Goal: Task Accomplishment & Management: Complete application form

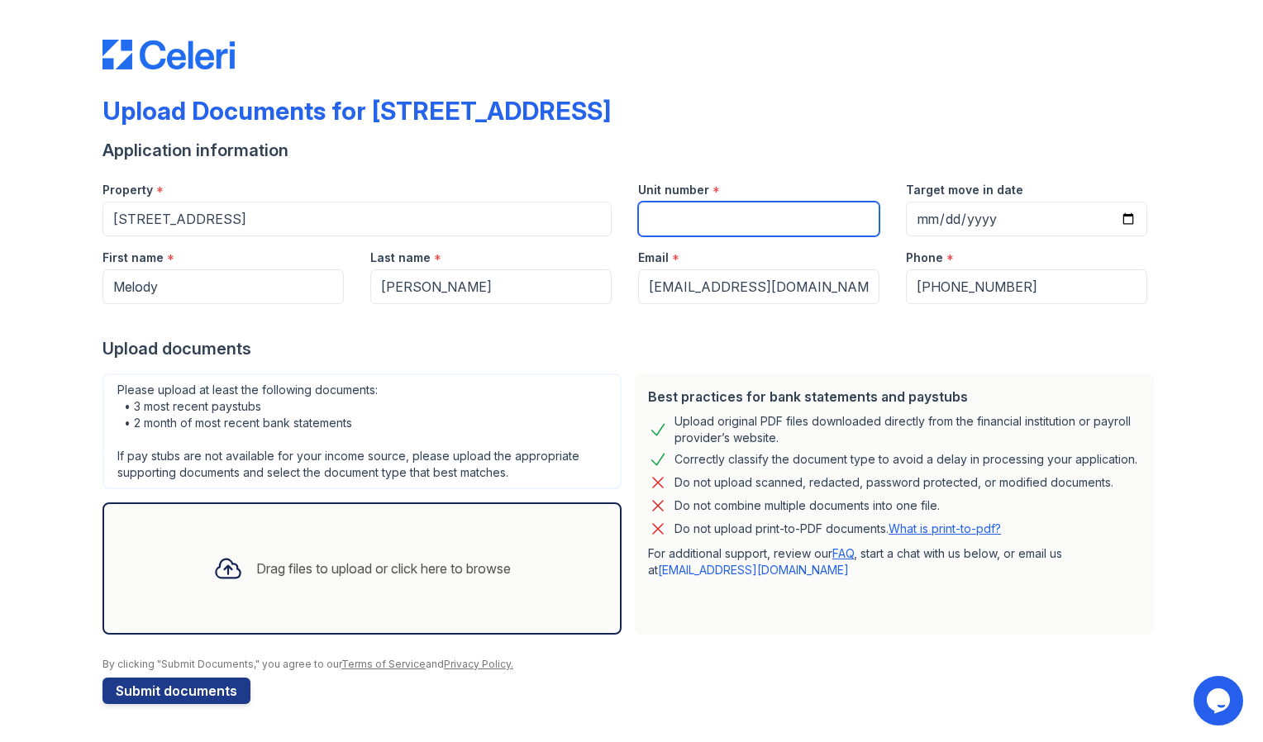
click at [671, 222] on input "Unit number" at bounding box center [758, 219] width 241 height 35
type input "405"
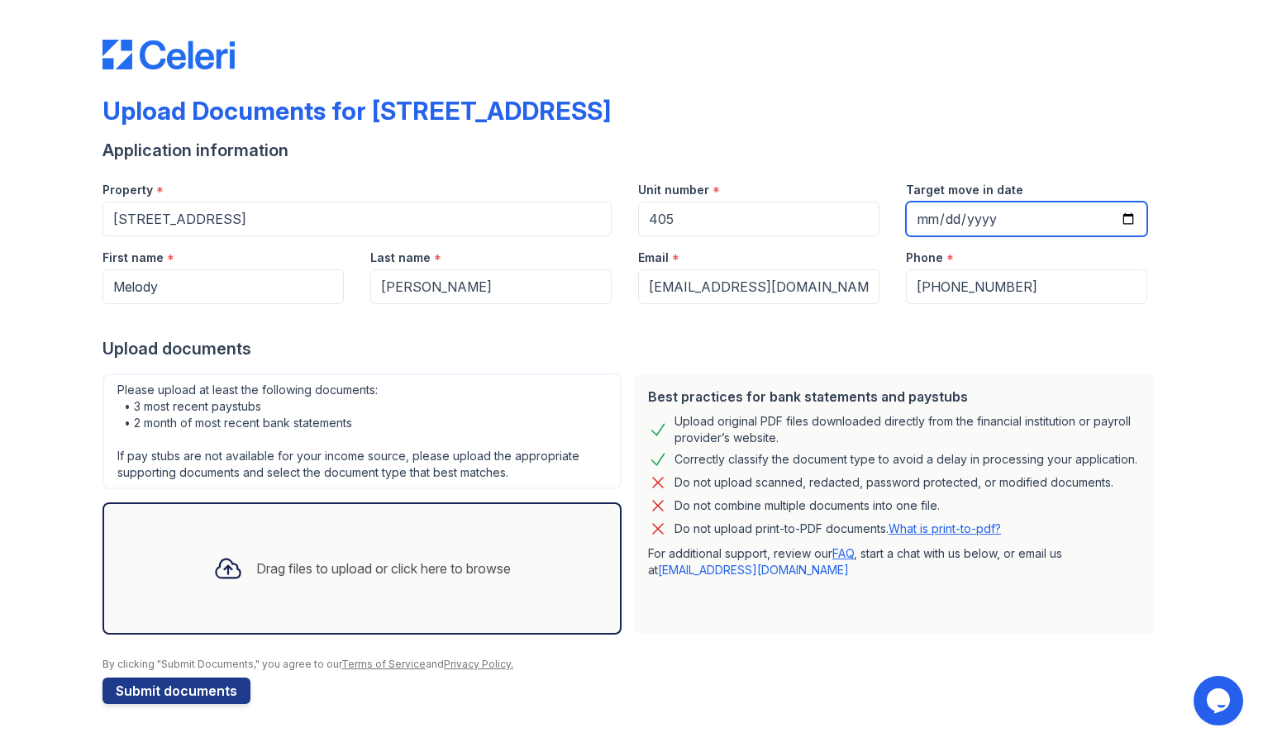
click at [1029, 218] on input "Target move in date" at bounding box center [1026, 219] width 241 height 35
type input "2025-10-07"
click at [262, 570] on div "Drag files to upload or click here to browse" at bounding box center [383, 569] width 255 height 20
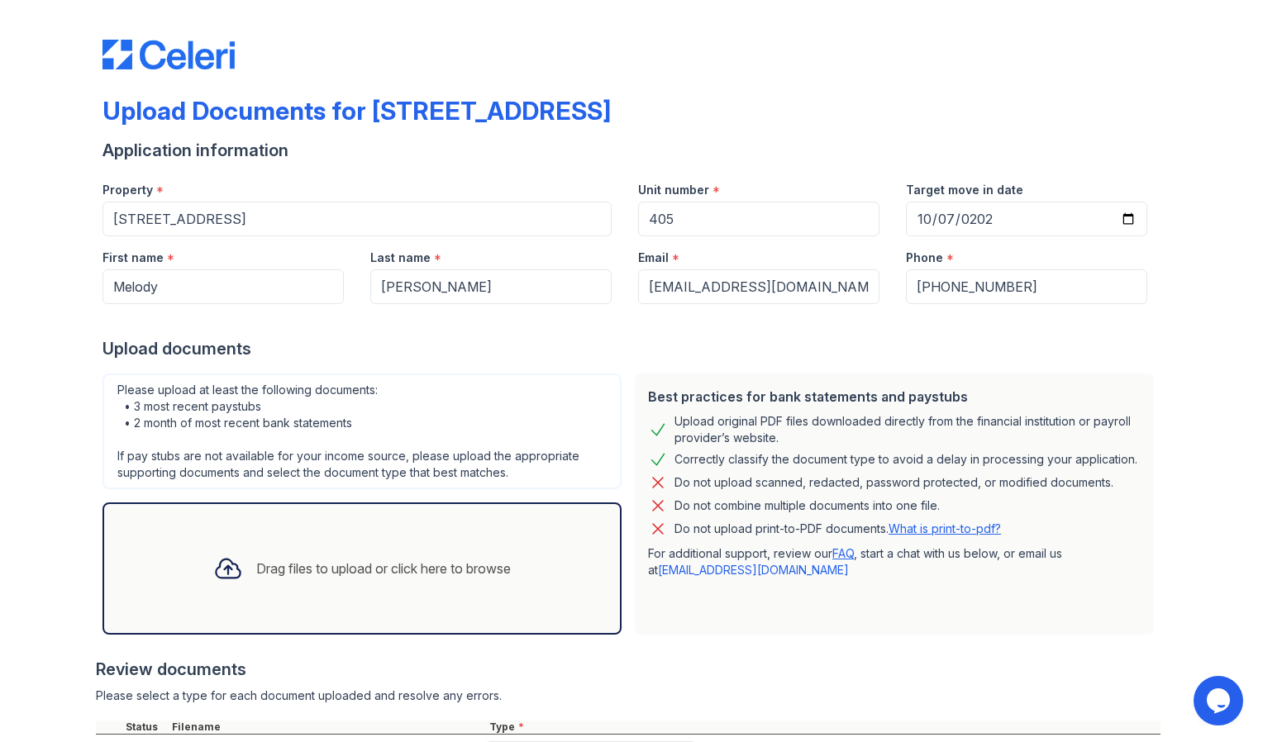
click at [350, 566] on div "Drag files to upload or click here to browse" at bounding box center [383, 569] width 255 height 20
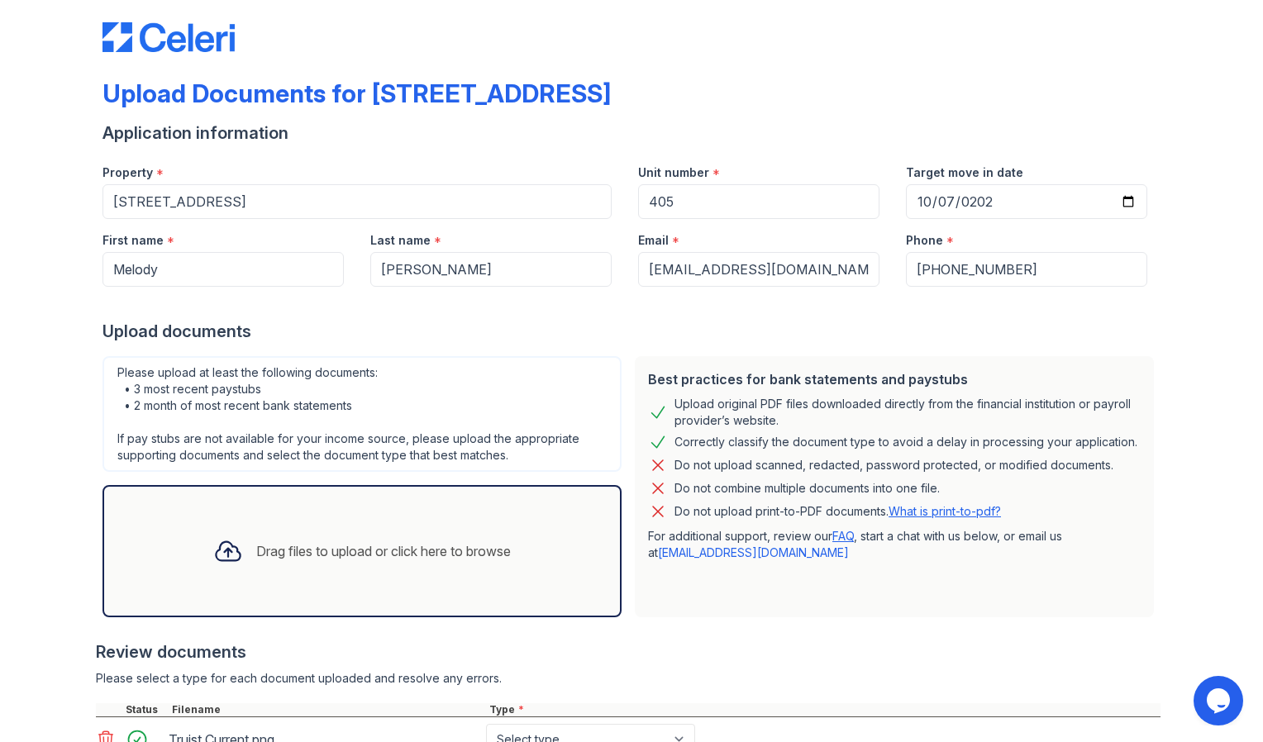
scroll to position [17, 0]
click at [411, 553] on div "Drag files to upload or click here to browse" at bounding box center [383, 552] width 255 height 20
click at [411, 554] on div "Drag files to upload or click here to browse" at bounding box center [383, 552] width 255 height 20
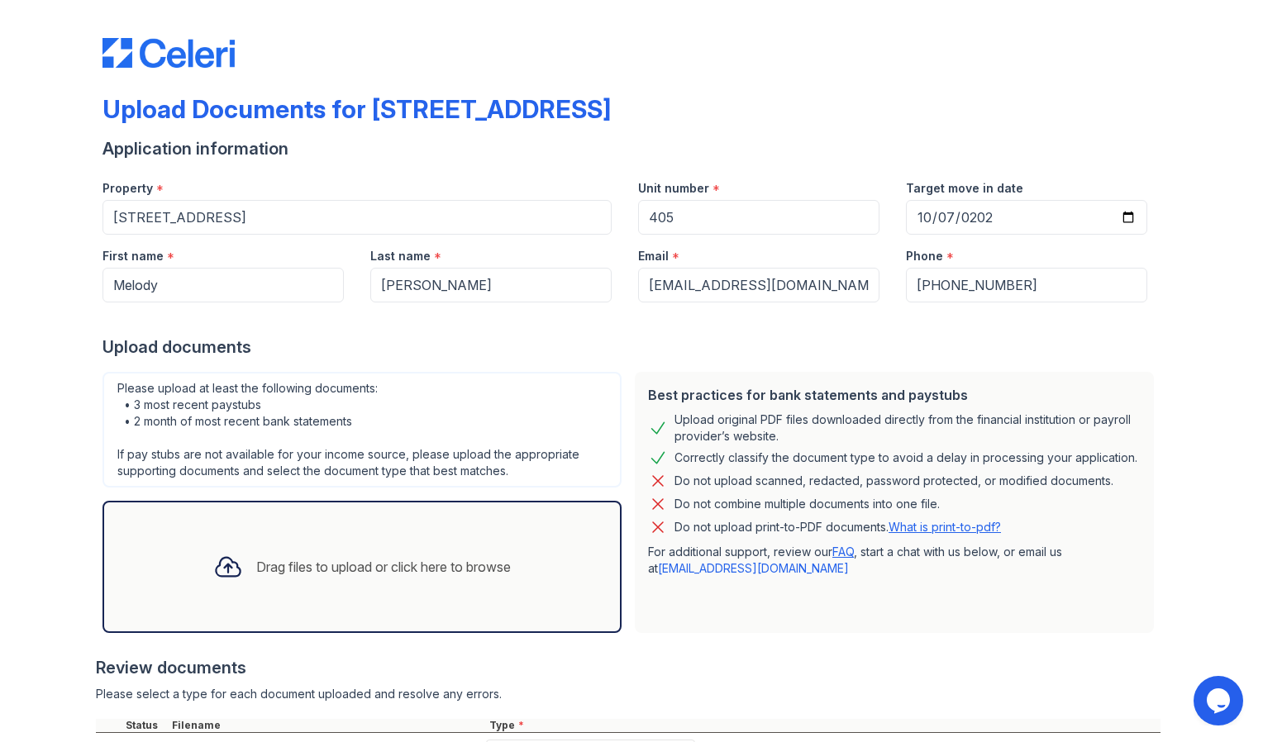
scroll to position [0, 0]
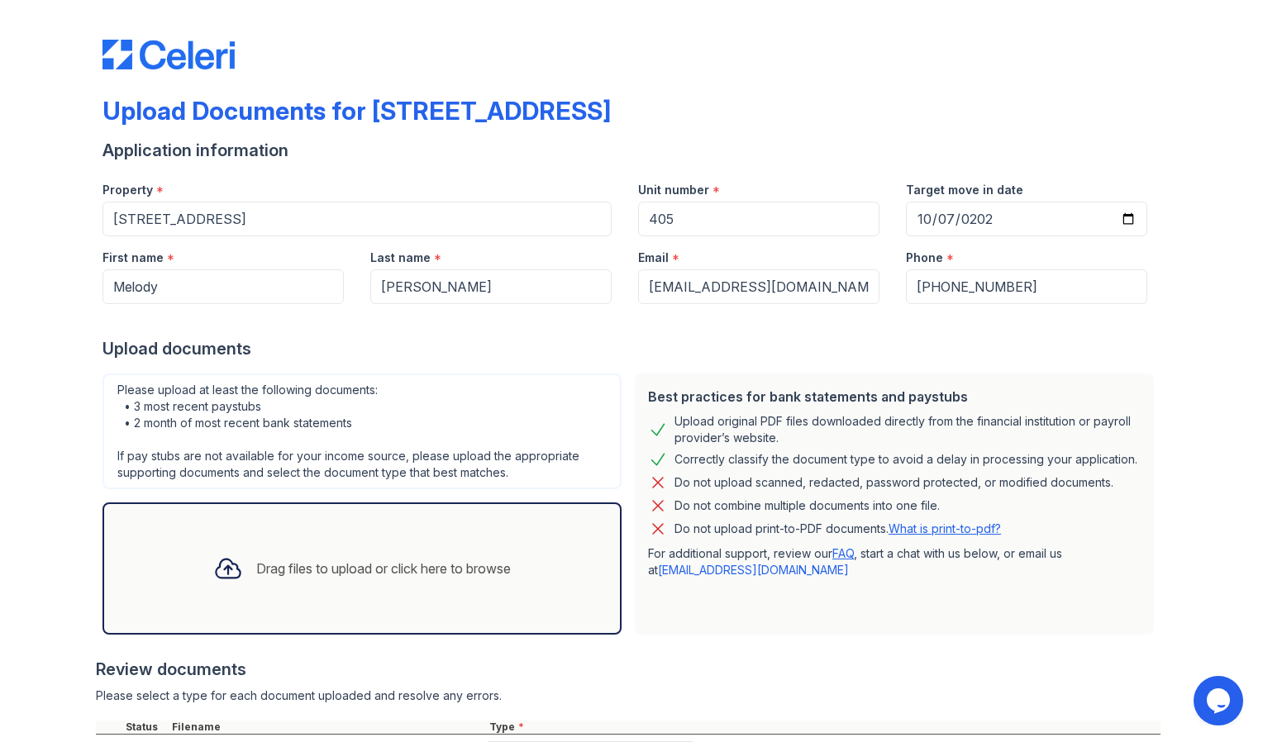
click at [418, 565] on div "Drag files to upload or click here to browse" at bounding box center [383, 569] width 255 height 20
click at [414, 566] on div "Drag files to upload or click here to browse" at bounding box center [383, 569] width 255 height 20
click at [429, 568] on div "Drag files to upload or click here to browse" at bounding box center [383, 569] width 255 height 20
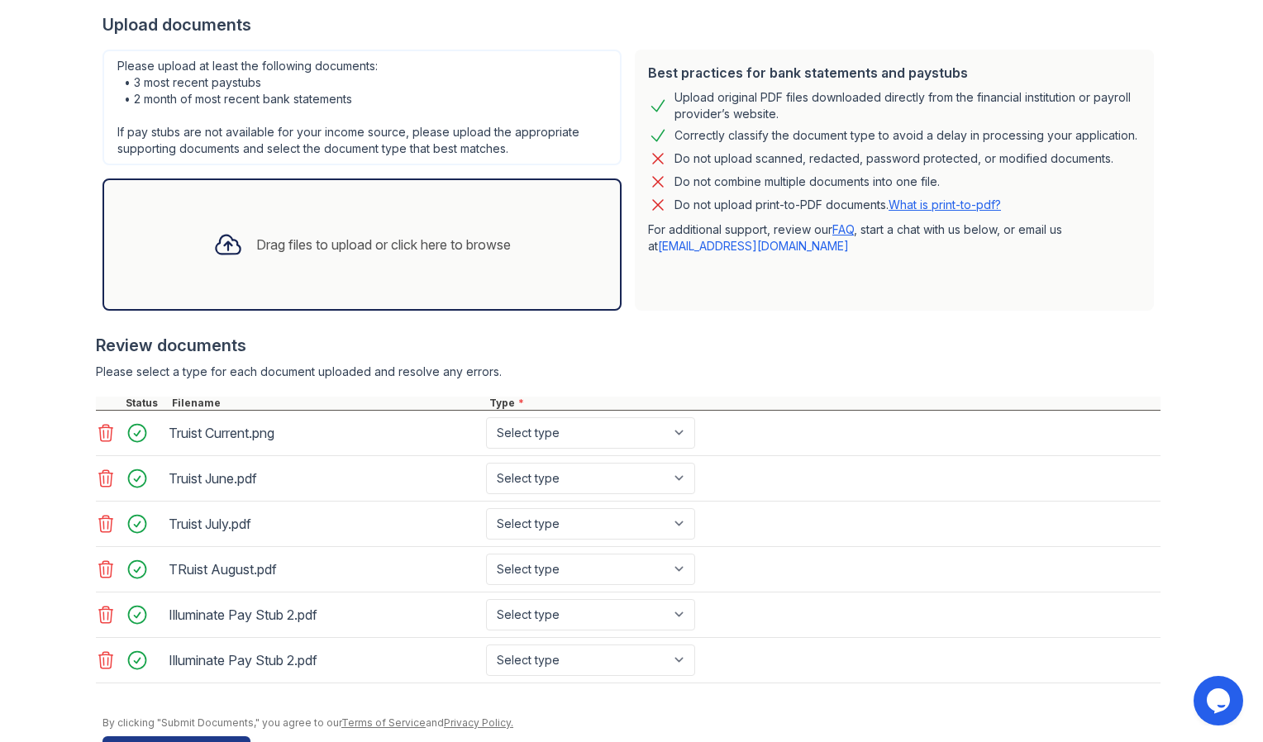
scroll to position [325, 0]
click at [97, 613] on icon at bounding box center [106, 614] width 20 height 20
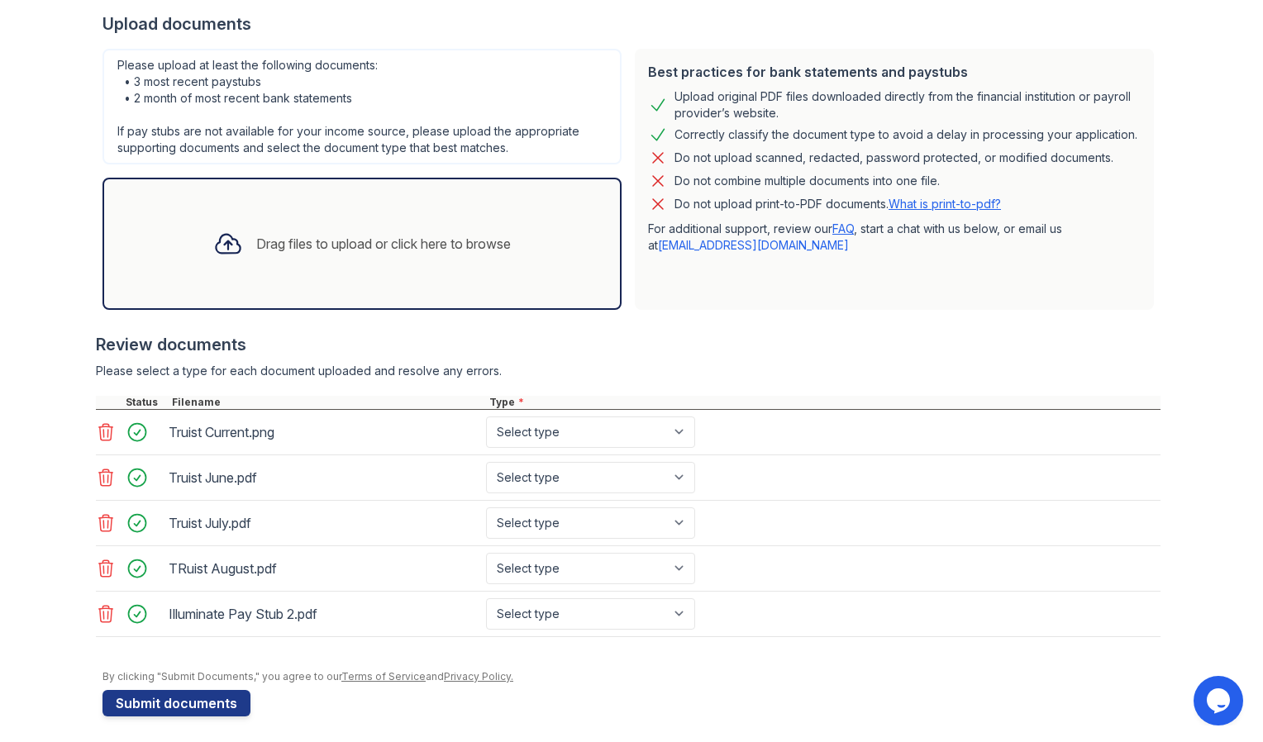
click at [298, 241] on div "Drag files to upload or click here to browse" at bounding box center [383, 244] width 255 height 20
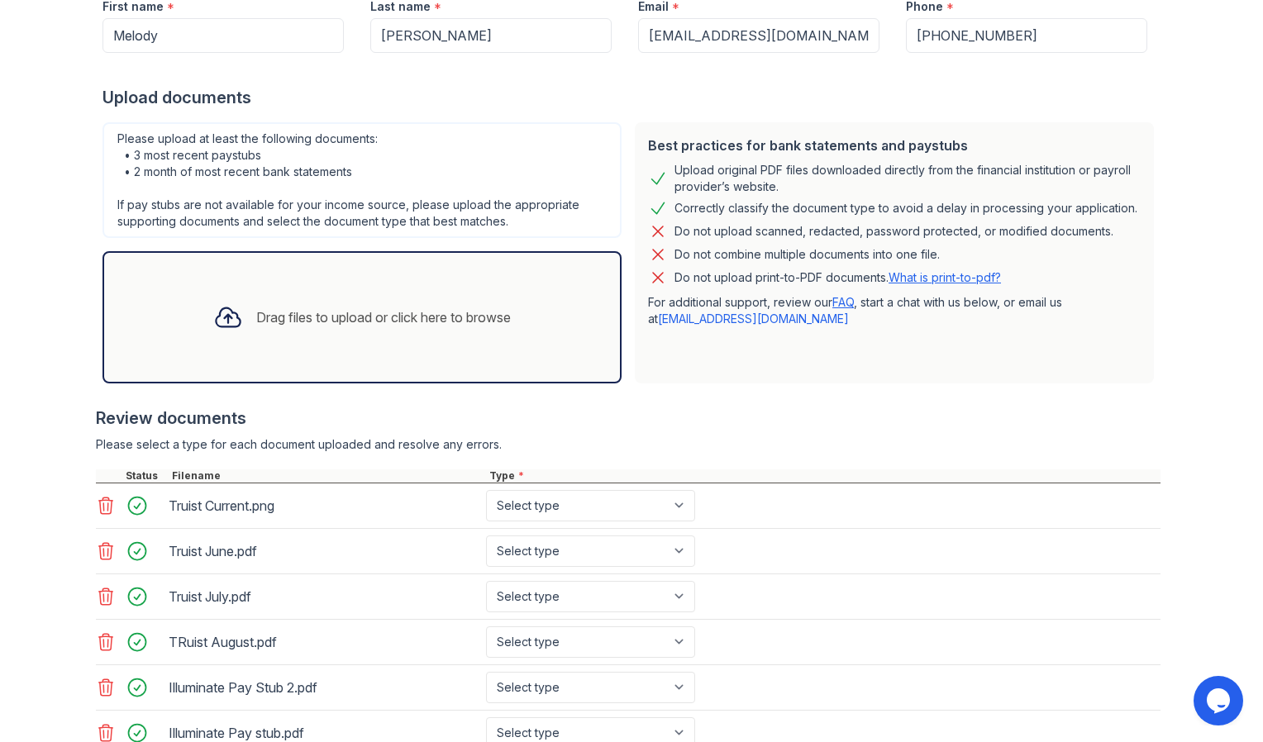
scroll to position [378, 0]
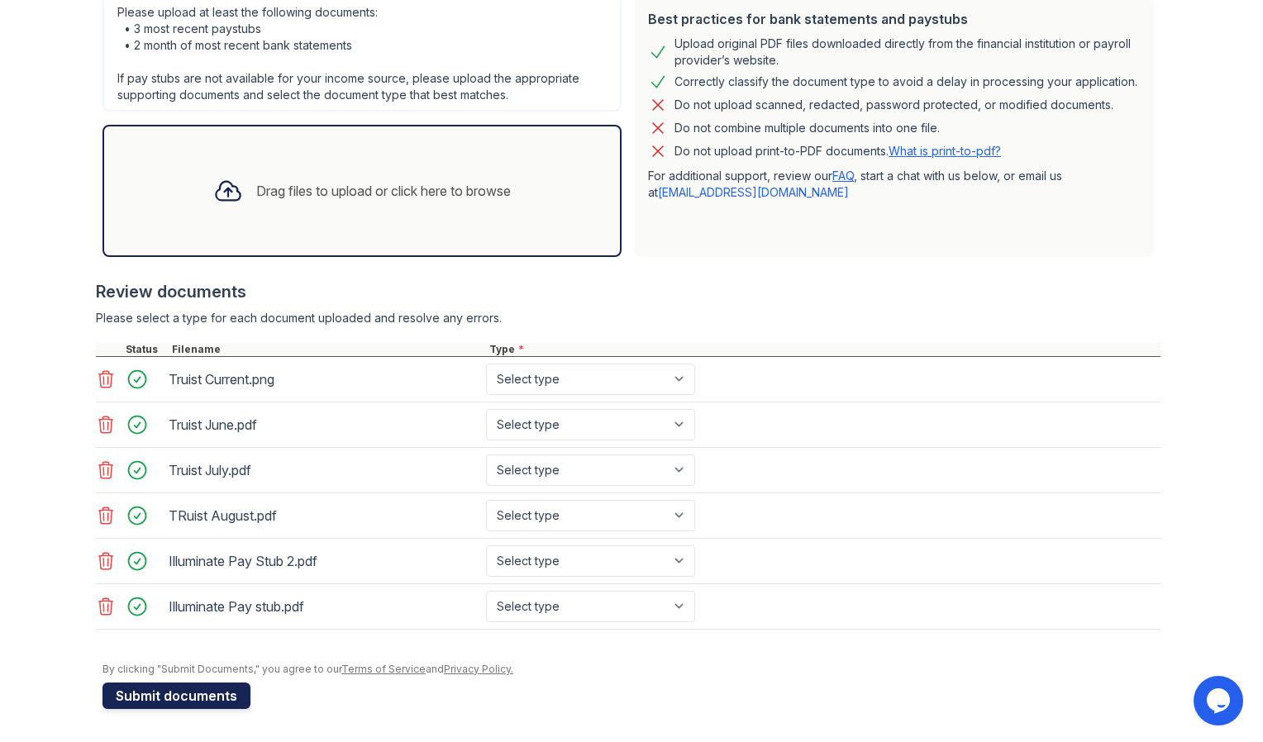
click at [171, 697] on button "Submit documents" at bounding box center [177, 696] width 148 height 26
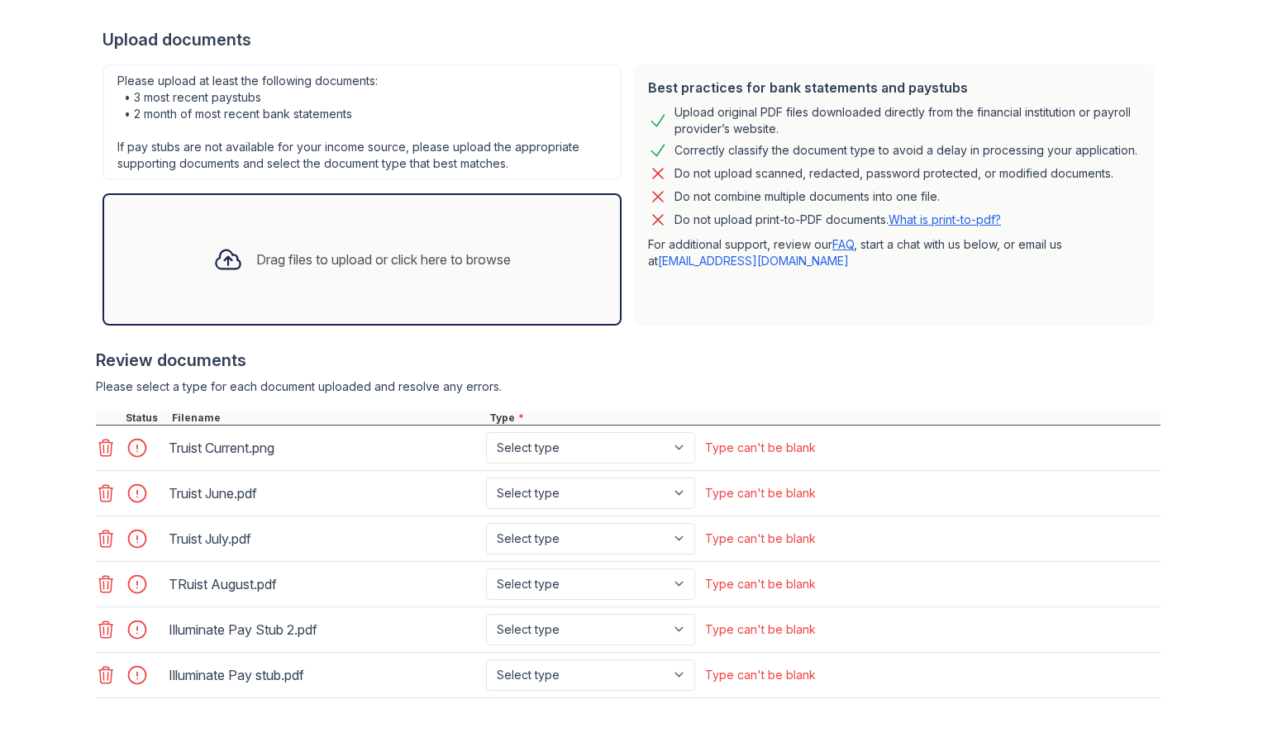
scroll to position [397, 0]
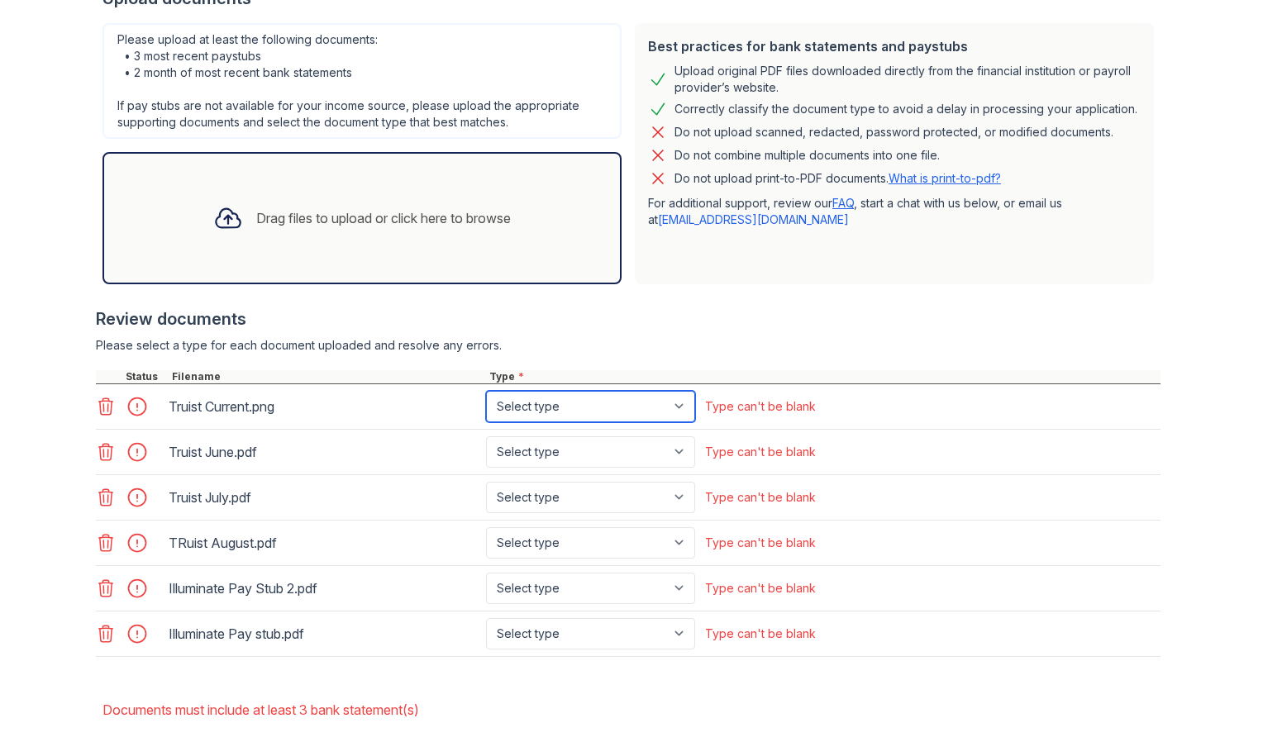
click at [677, 408] on select "Select type Paystub Bank Statement Offer Letter Tax Documents Benefit Award Let…" at bounding box center [590, 406] width 209 height 31
select select "bank_statement"
click at [486, 391] on select "Select type Paystub Bank Statement Offer Letter Tax Documents Benefit Award Let…" at bounding box center [590, 406] width 209 height 31
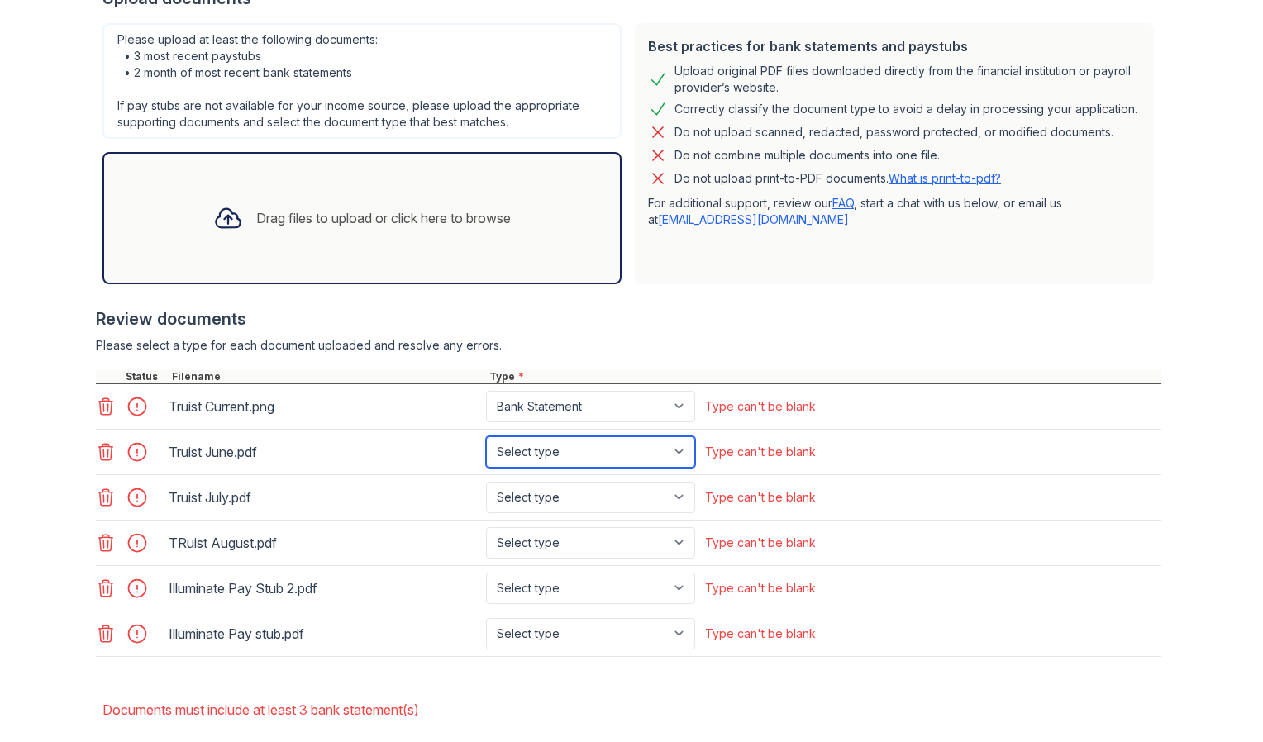
click at [678, 451] on select "Select type Paystub Bank Statement Offer Letter Tax Documents Benefit Award Let…" at bounding box center [590, 452] width 209 height 31
select select "bank_statement"
click at [486, 437] on select "Select type Paystub Bank Statement Offer Letter Tax Documents Benefit Award Let…" at bounding box center [590, 452] width 209 height 31
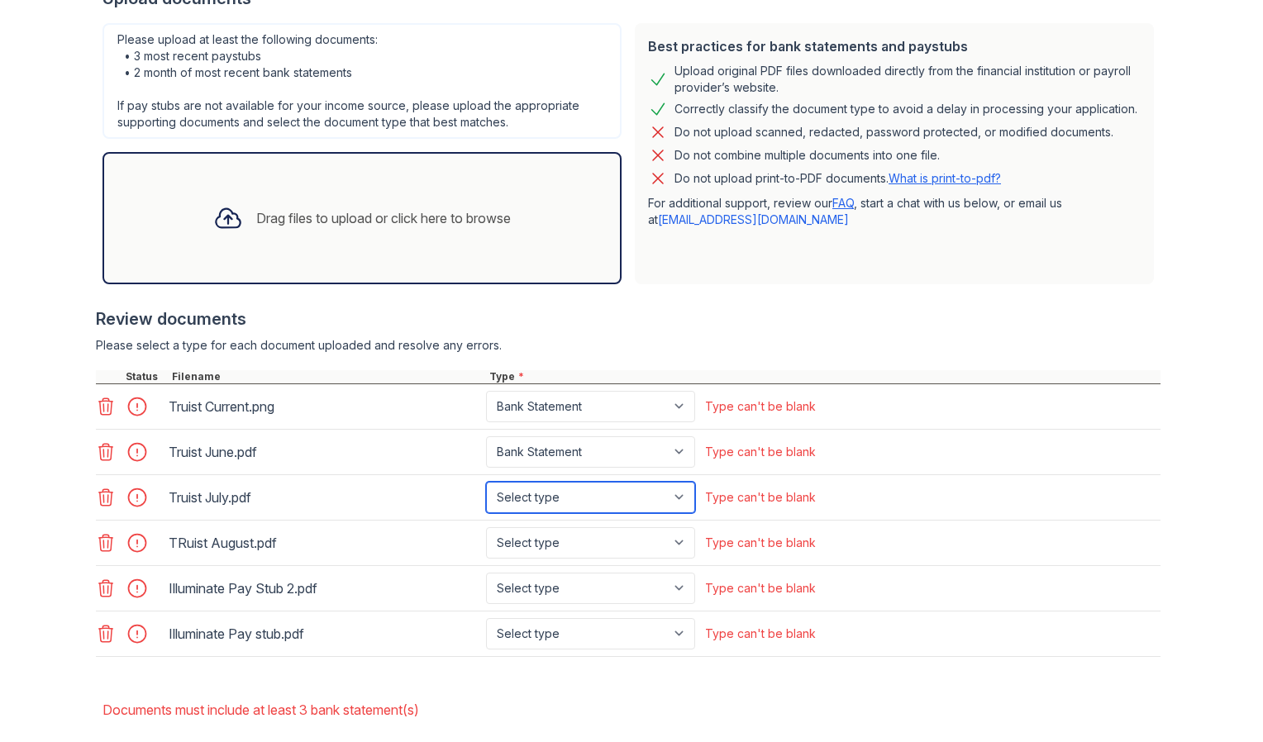
click at [674, 499] on select "Select type Paystub Bank Statement Offer Letter Tax Documents Benefit Award Let…" at bounding box center [590, 497] width 209 height 31
select select "bank_statement"
click at [486, 482] on select "Select type Paystub Bank Statement Offer Letter Tax Documents Benefit Award Let…" at bounding box center [590, 497] width 209 height 31
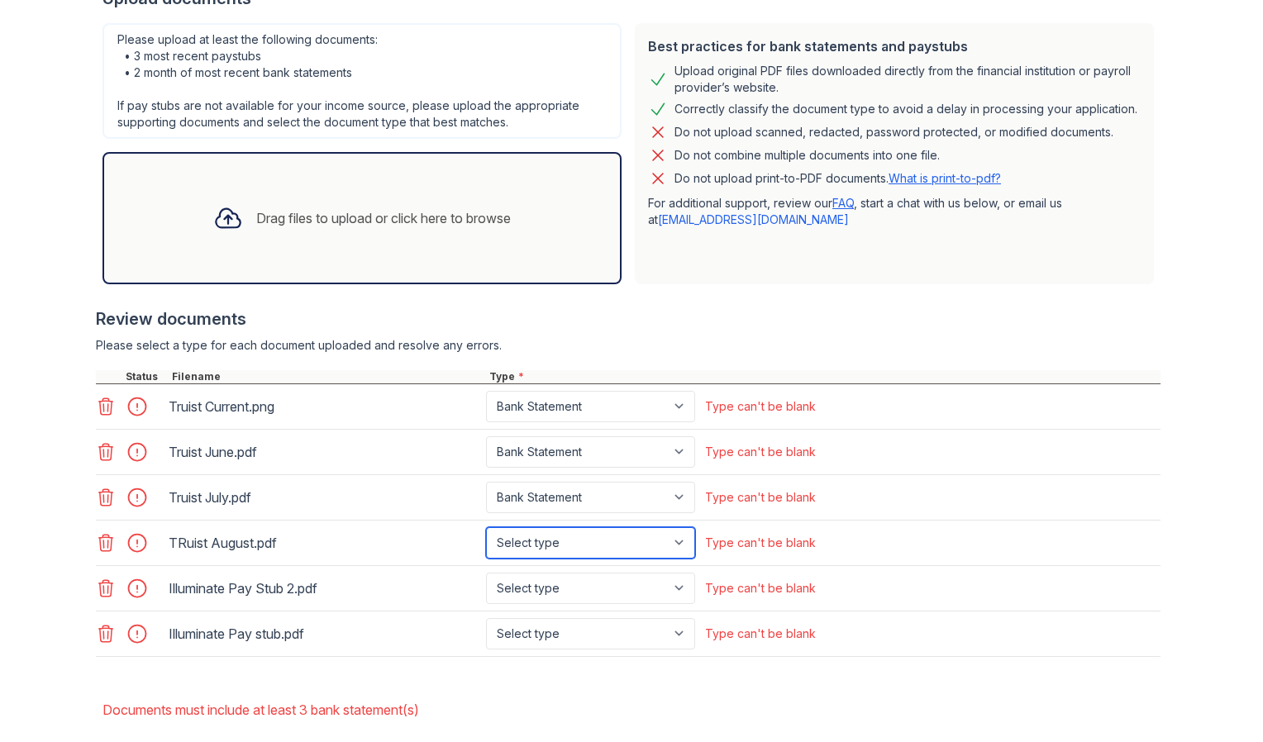
click at [677, 542] on select "Select type Paystub Bank Statement Offer Letter Tax Documents Benefit Award Let…" at bounding box center [590, 542] width 209 height 31
select select "bank_statement"
click at [486, 527] on select "Select type Paystub Bank Statement Offer Letter Tax Documents Benefit Award Let…" at bounding box center [590, 542] width 209 height 31
click at [679, 588] on select "Select type Paystub Bank Statement Offer Letter Tax Documents Benefit Award Let…" at bounding box center [590, 588] width 209 height 31
select select "paystub"
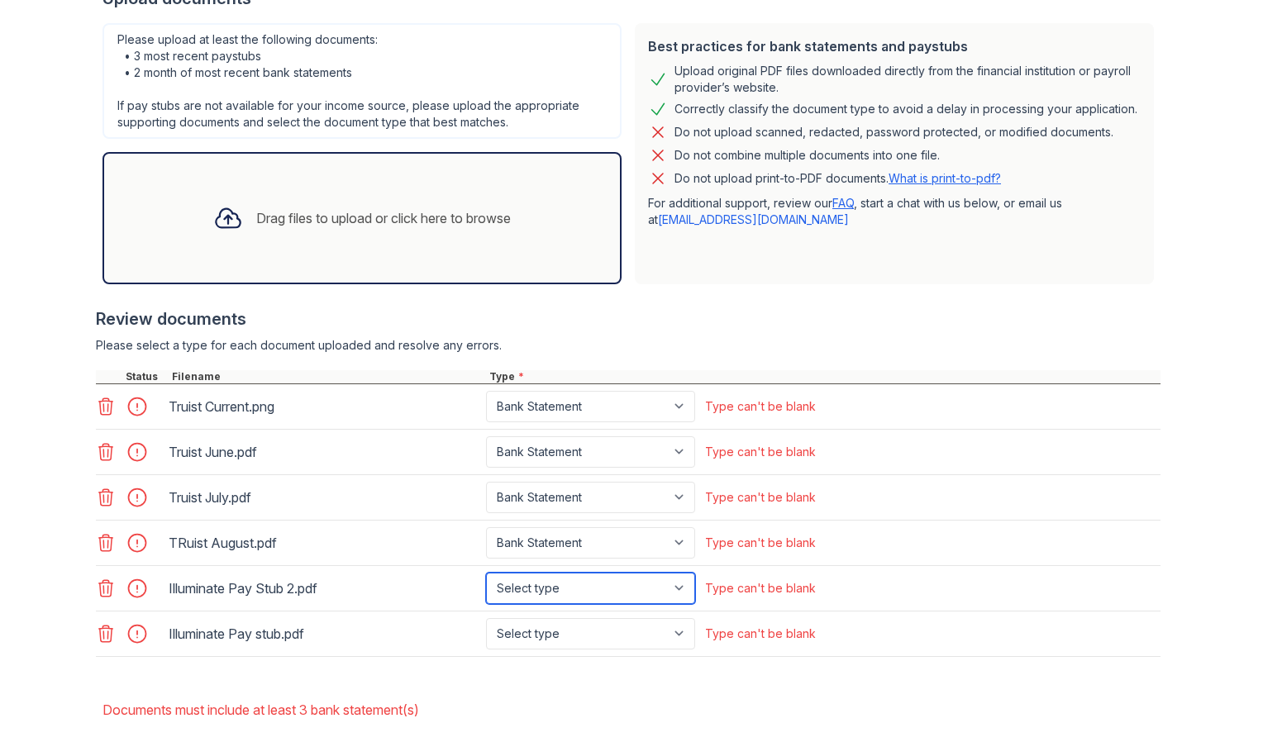
click at [486, 573] on select "Select type Paystub Bank Statement Offer Letter Tax Documents Benefit Award Let…" at bounding box center [590, 588] width 209 height 31
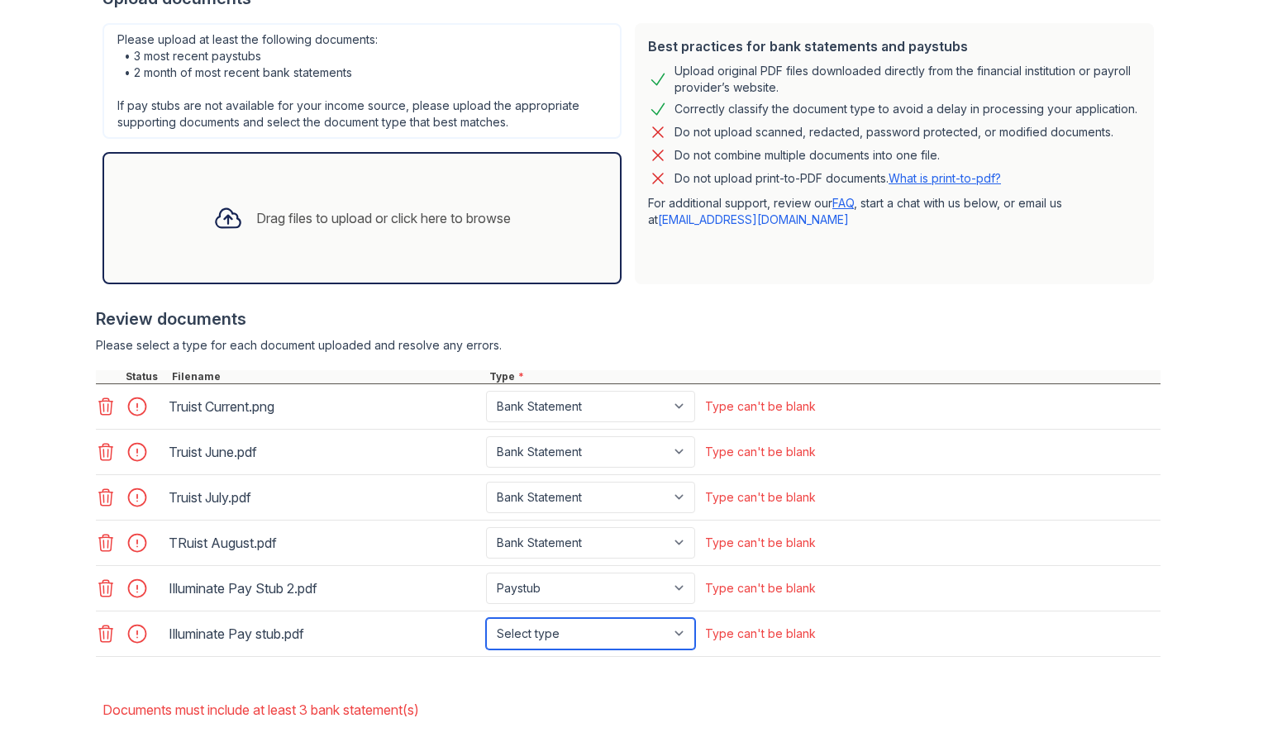
click at [680, 633] on select "Select type Paystub Bank Statement Offer Letter Tax Documents Benefit Award Let…" at bounding box center [590, 633] width 209 height 31
select select "paystub"
click at [486, 618] on select "Select type Paystub Bank Statement Offer Letter Tax Documents Benefit Award Let…" at bounding box center [590, 633] width 209 height 31
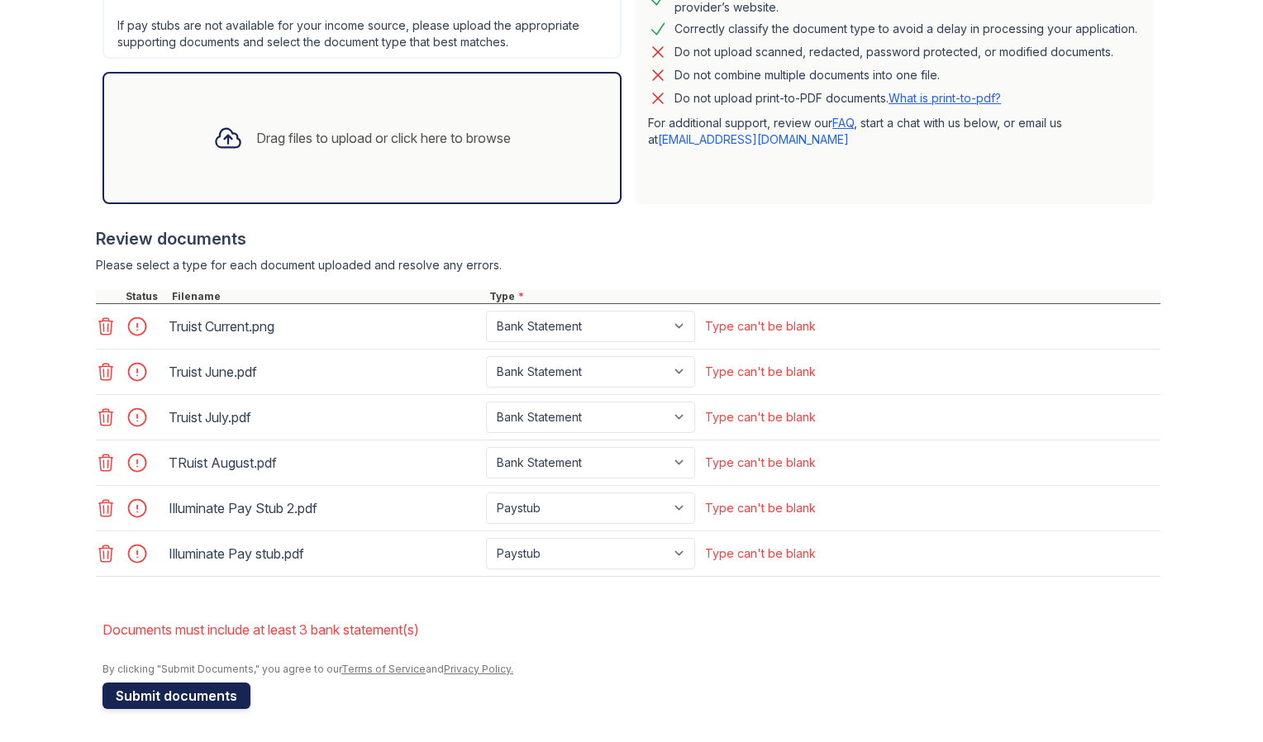
click at [173, 700] on button "Submit documents" at bounding box center [177, 696] width 148 height 26
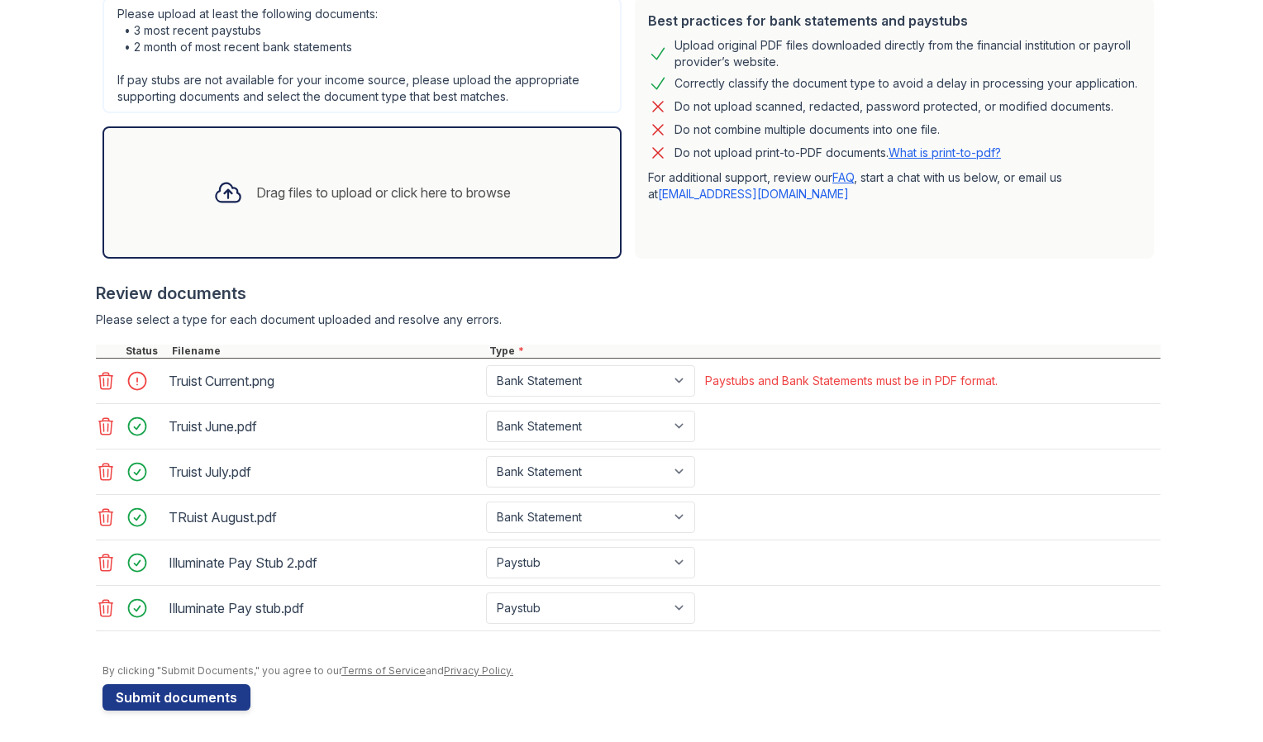
scroll to position [424, 0]
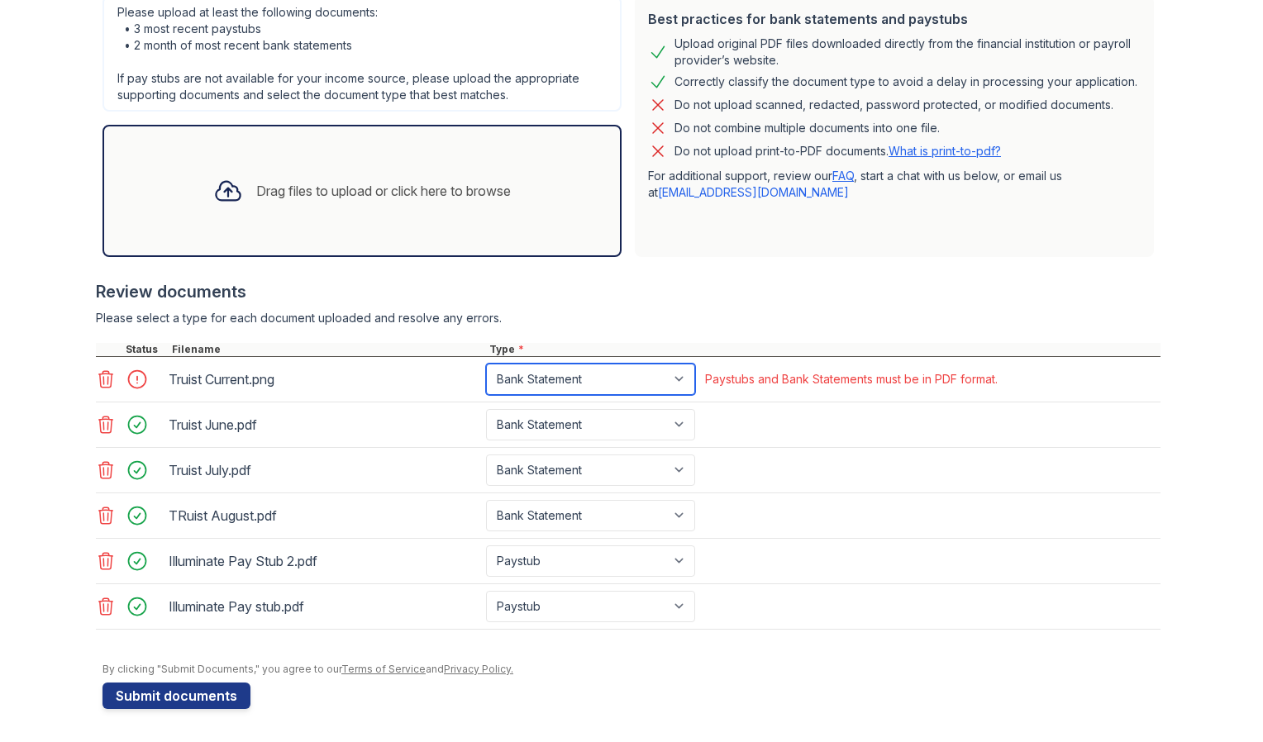
click at [675, 378] on select "Paystub Bank Statement Offer Letter Tax Documents Benefit Award Letter Investme…" at bounding box center [590, 379] width 209 height 31
select select "other"
click at [486, 364] on select "Paystub Bank Statement Offer Letter Tax Documents Benefit Award Letter Investme…" at bounding box center [590, 379] width 209 height 31
click at [198, 690] on button "Submit documents" at bounding box center [177, 696] width 148 height 26
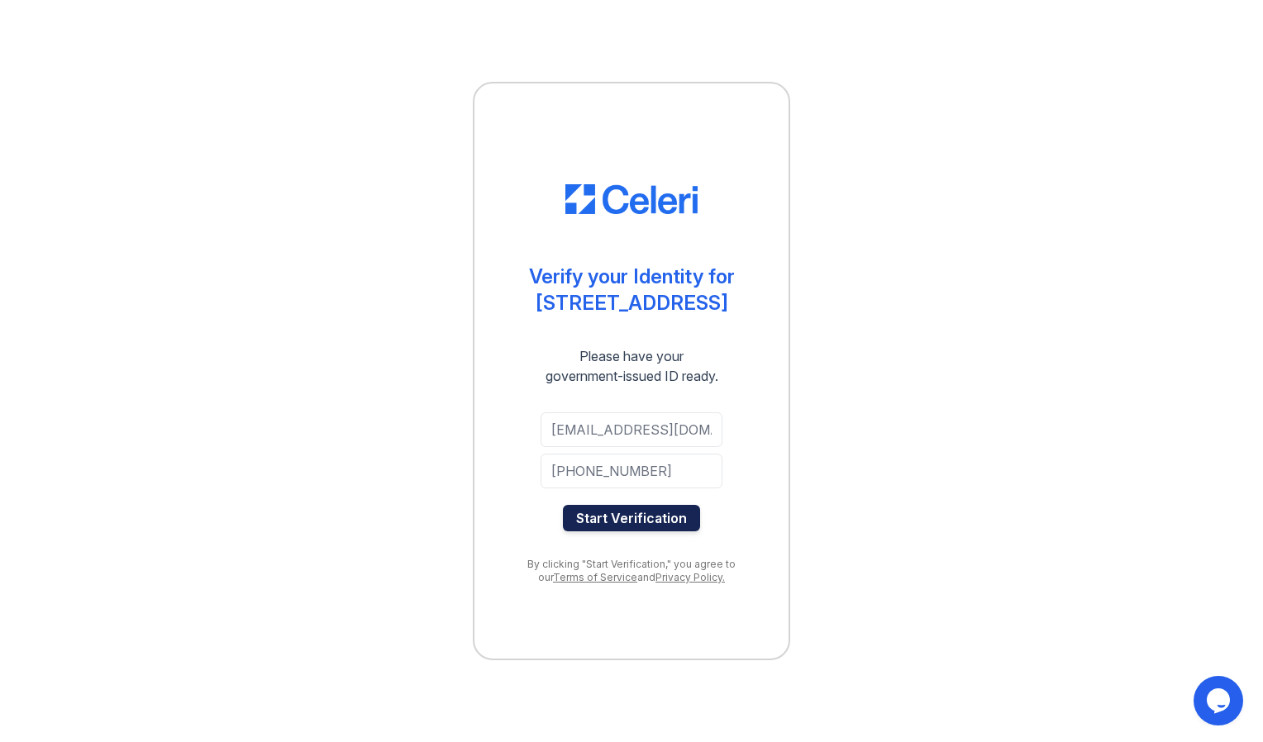
click at [604, 513] on button "Start Verification" at bounding box center [631, 518] width 137 height 26
